Goal: Task Accomplishment & Management: Manage account settings

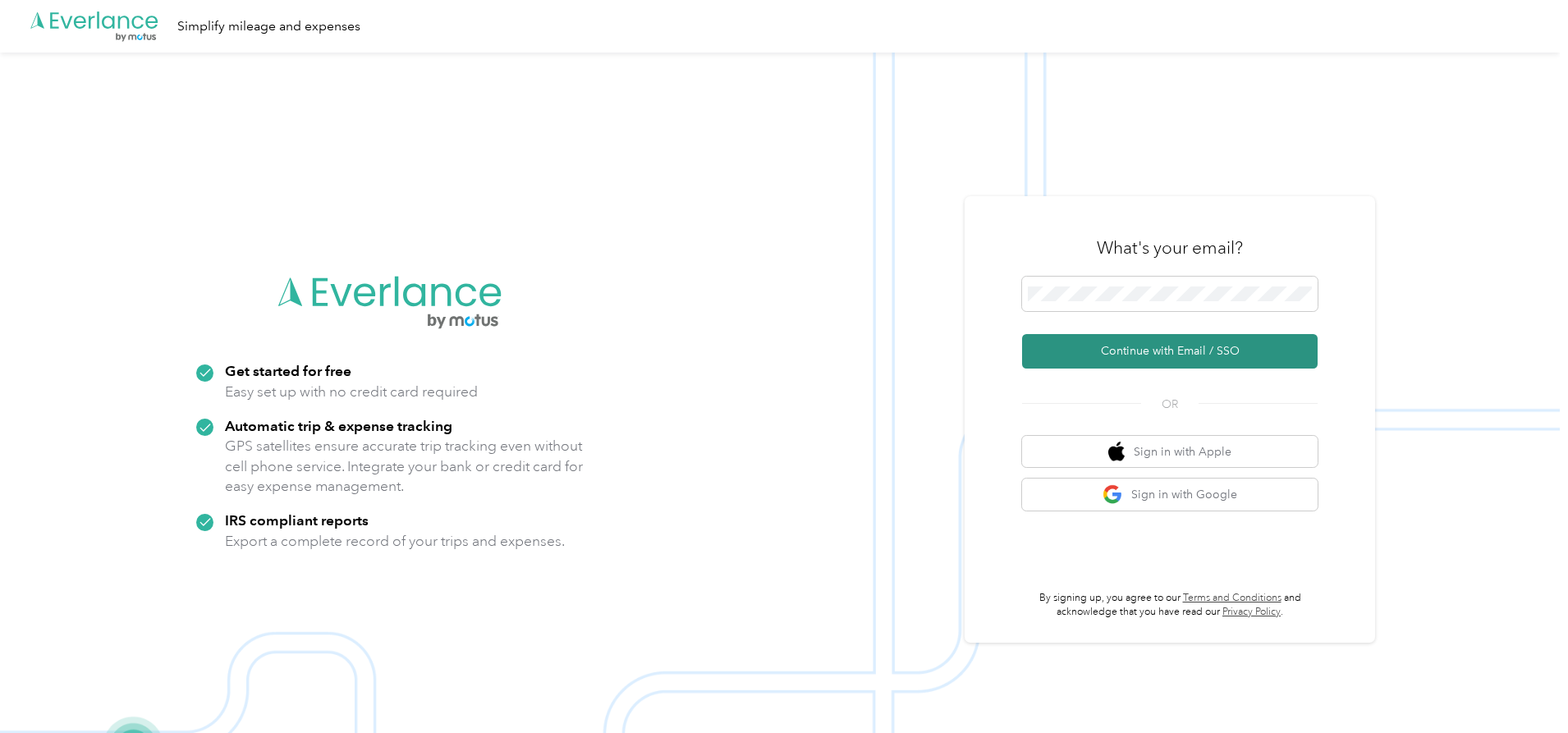
click at [1156, 358] on button "Continue with Email / SSO" at bounding box center [1170, 351] width 296 height 35
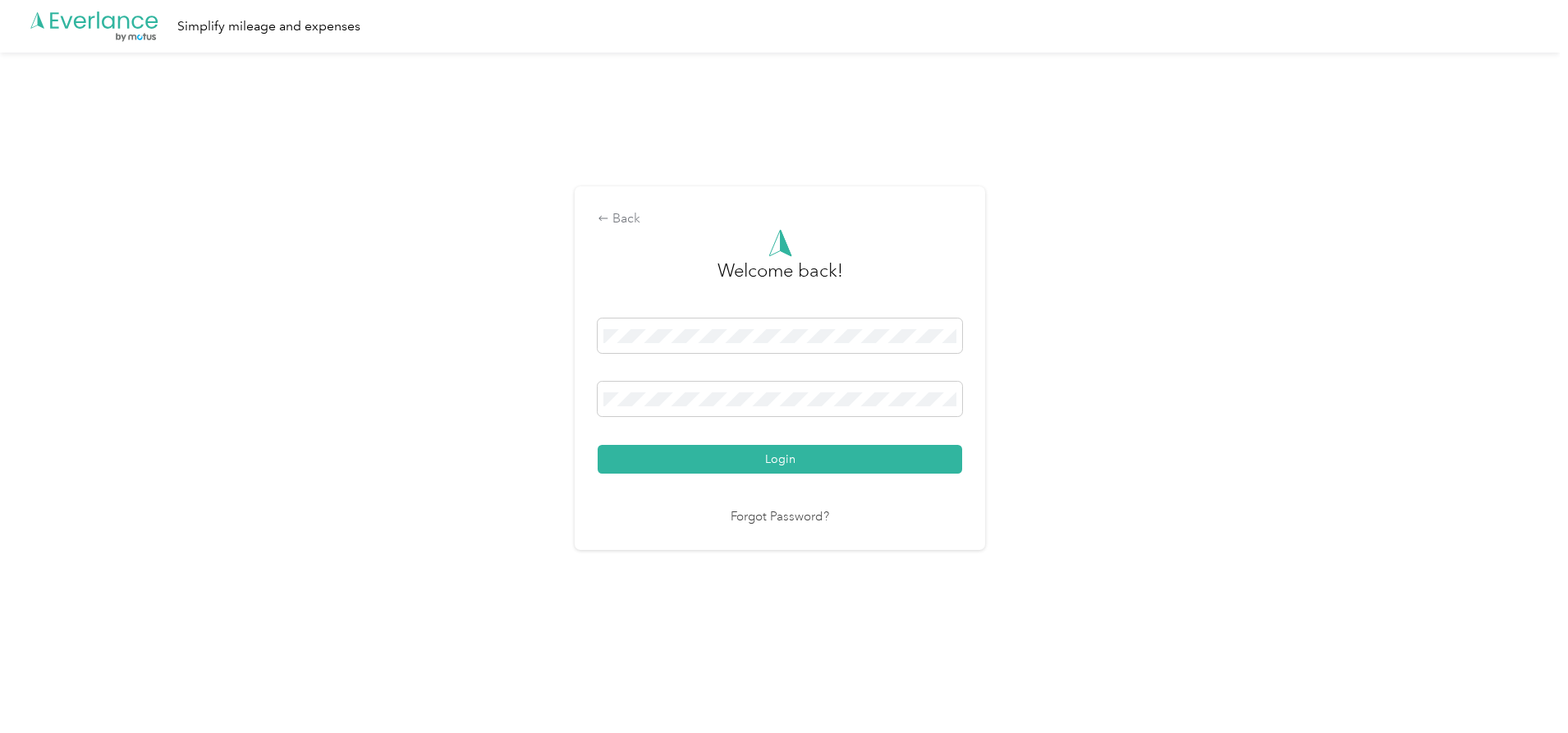
click at [765, 518] on link "Forgot Password?" at bounding box center [779, 517] width 98 height 19
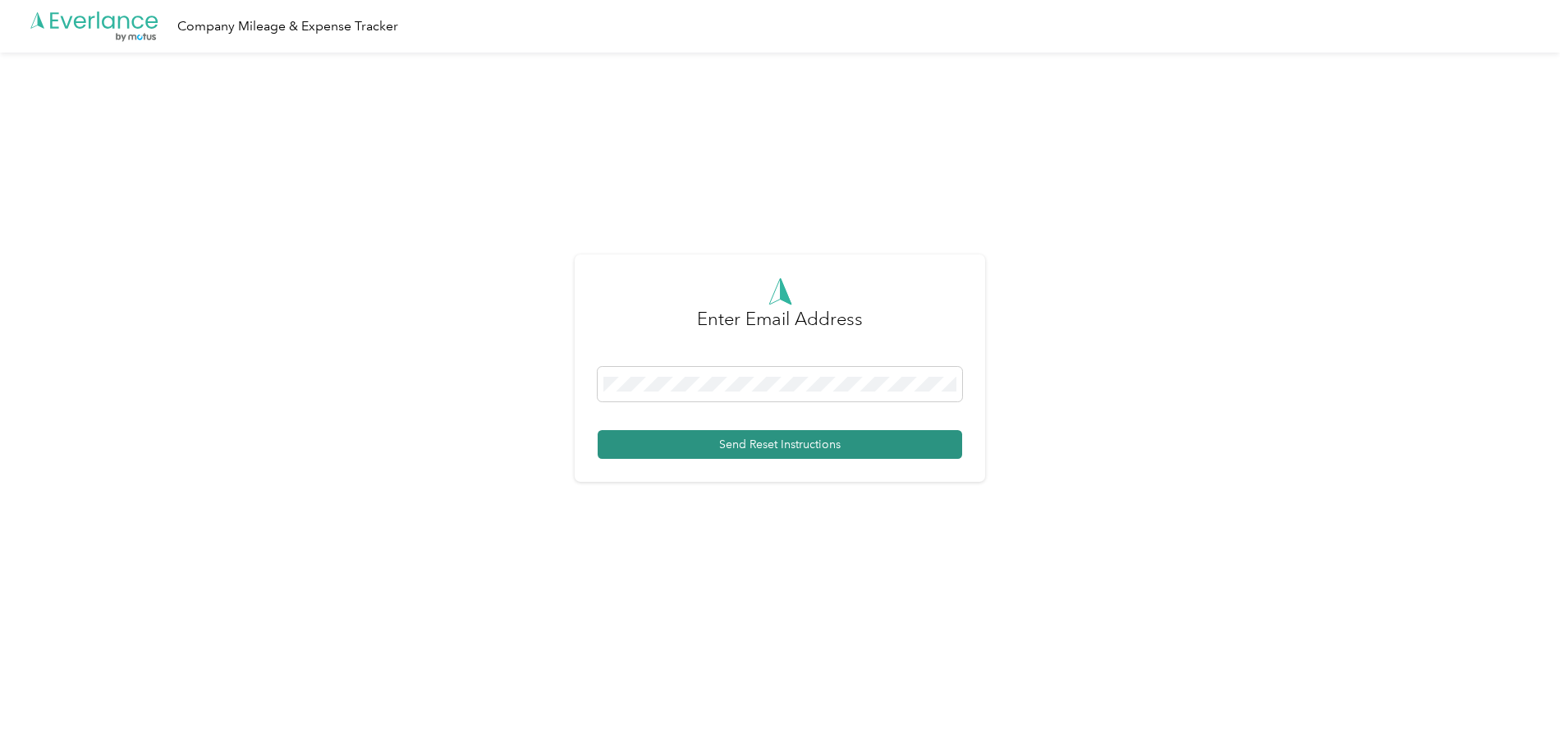
click at [731, 433] on button "Send Reset Instructions" at bounding box center [779, 444] width 364 height 29
